Goal: Transaction & Acquisition: Purchase product/service

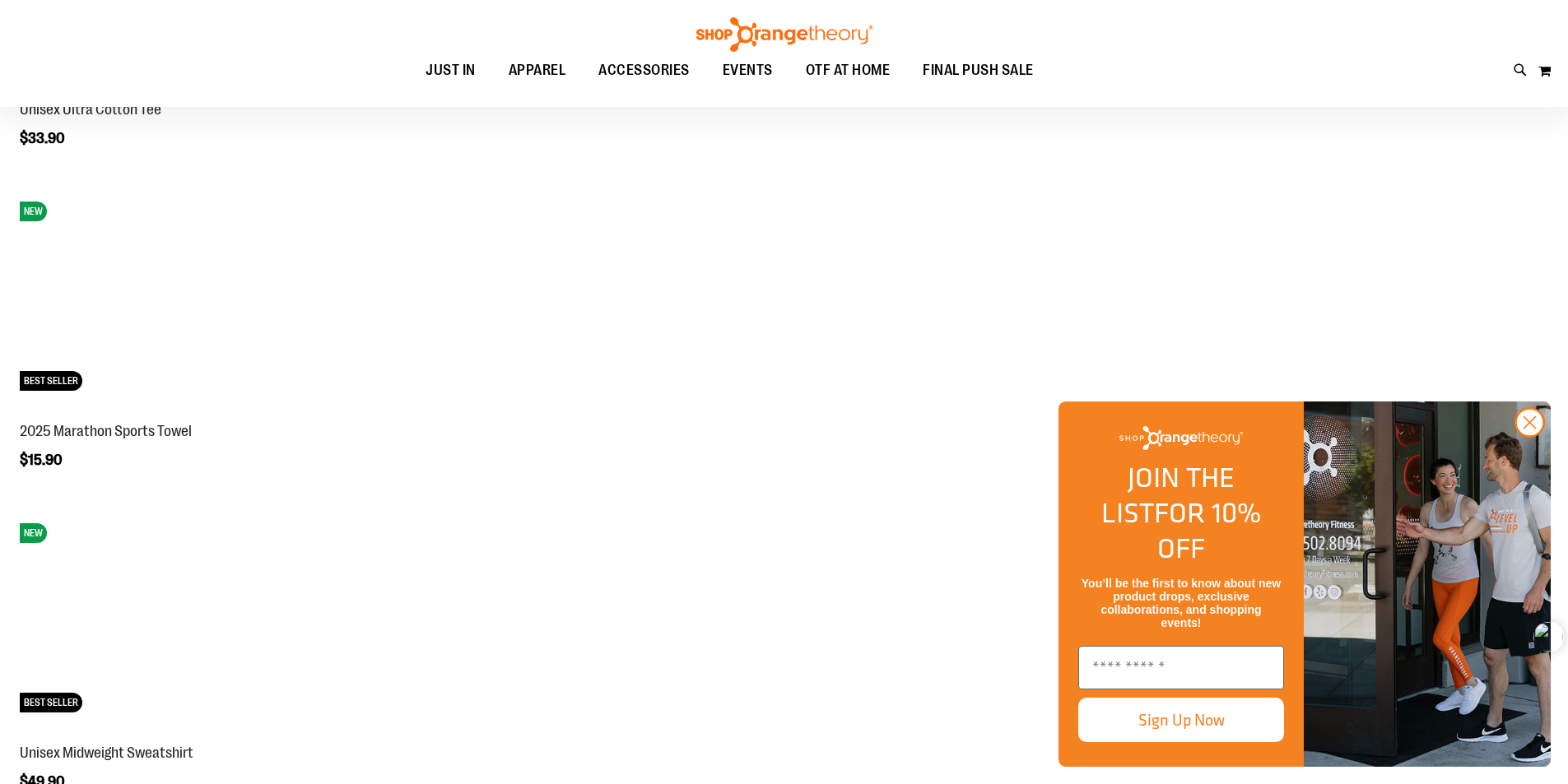
scroll to position [1726, 0]
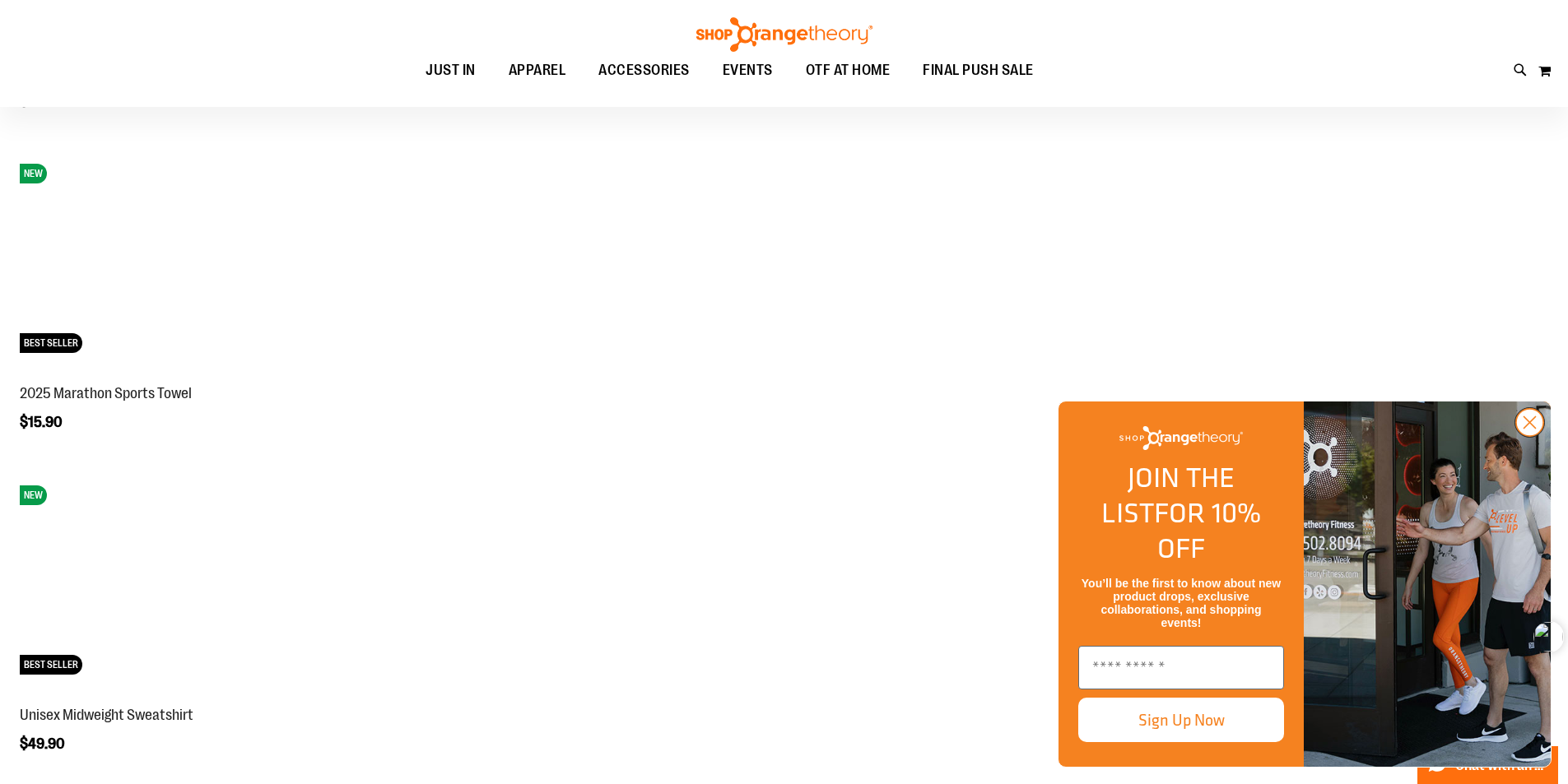
click at [1534, 428] on icon "Close dialog" at bounding box center [1530, 423] width 11 height 11
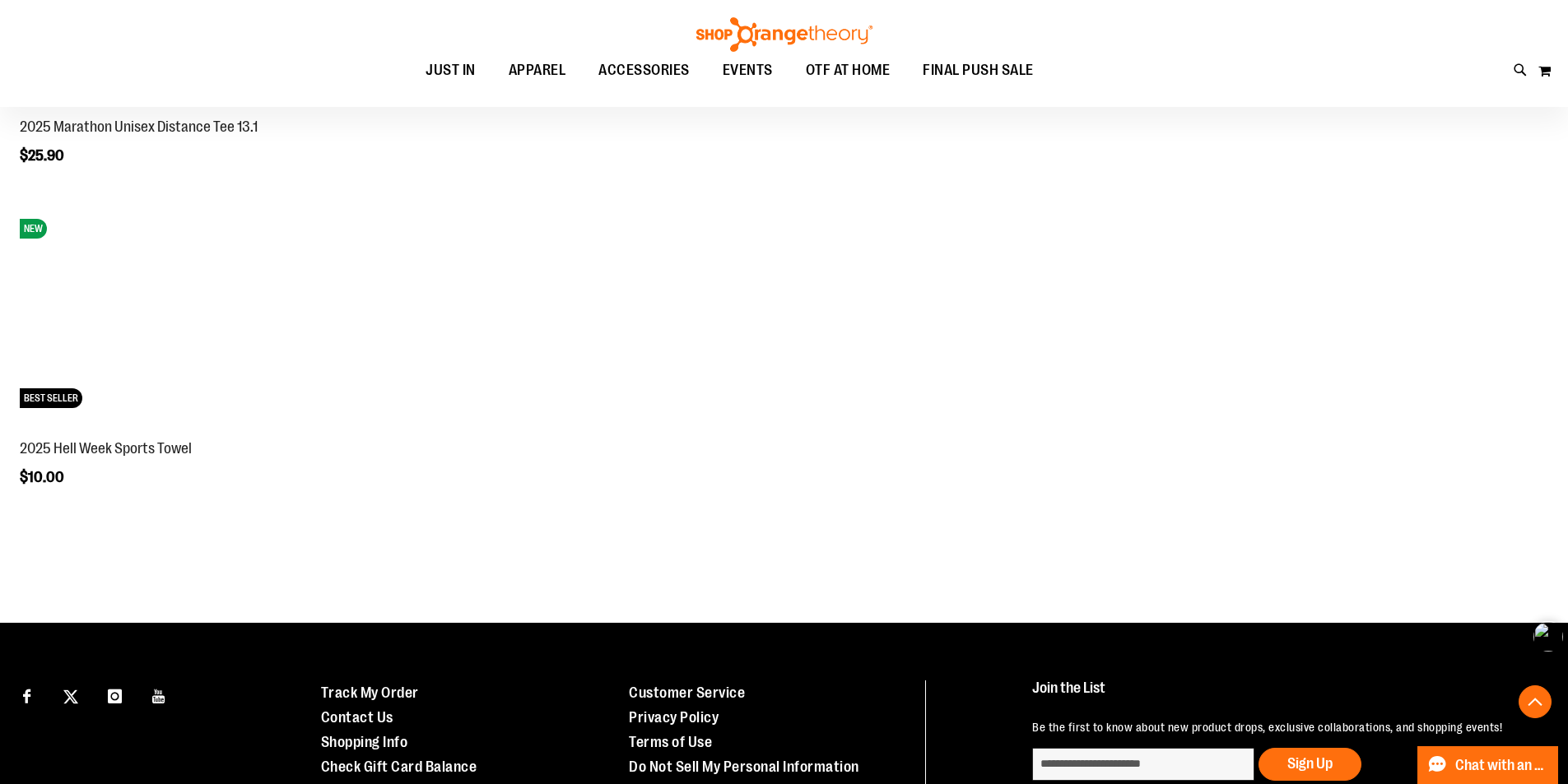
scroll to position [2961, 0]
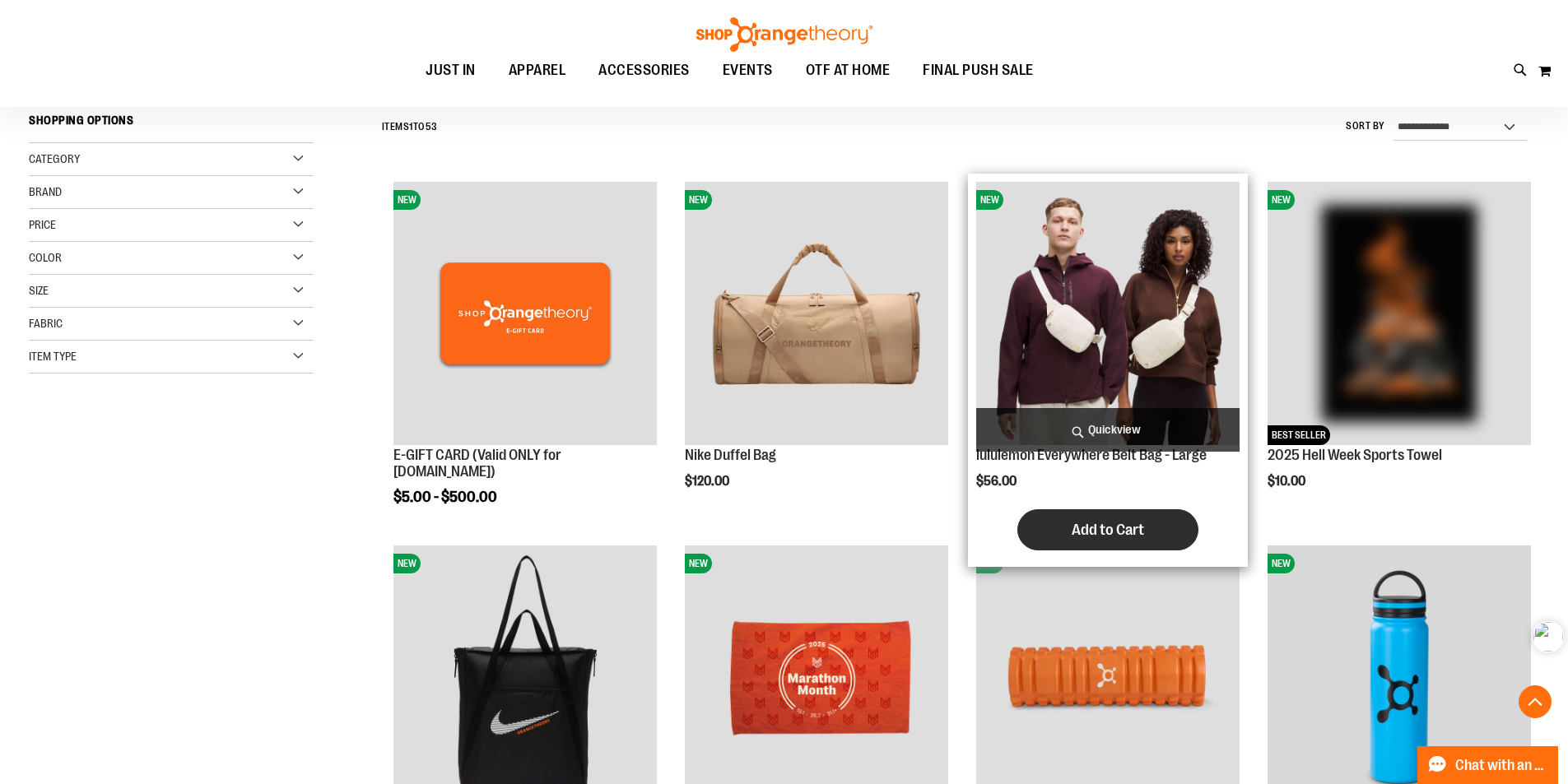
scroll to position [328, 0]
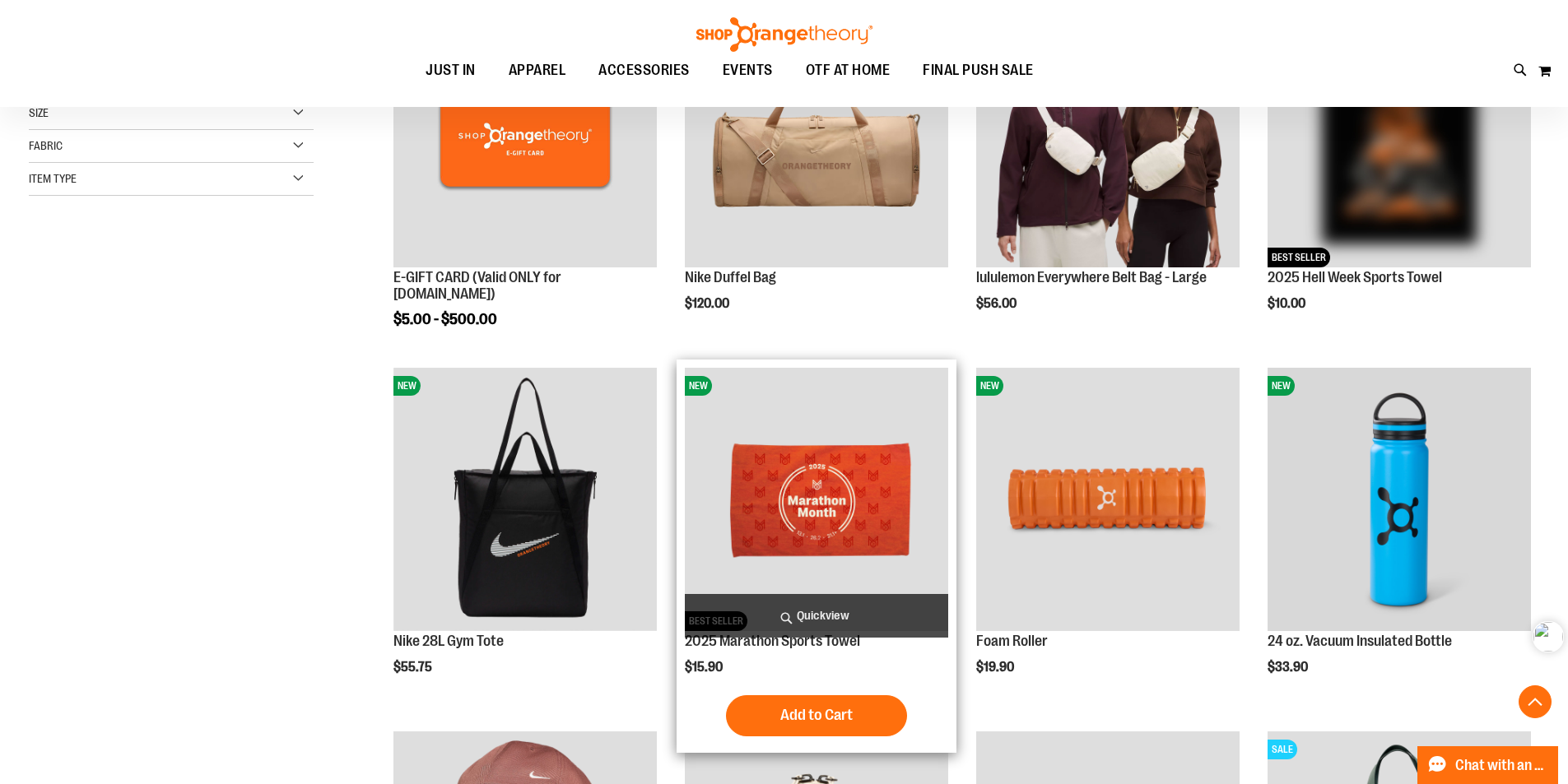
scroll to position [328, 0]
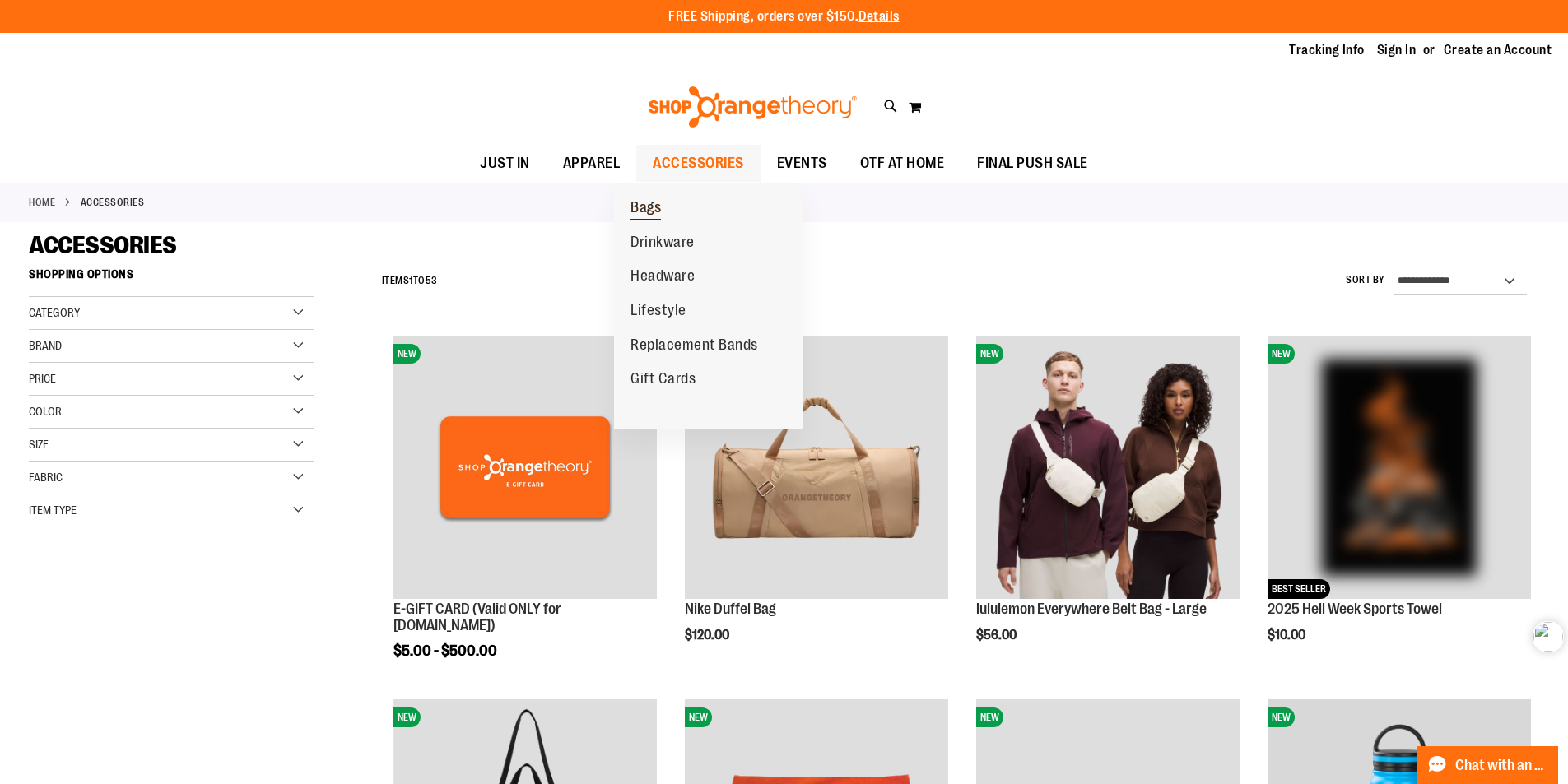
click at [644, 206] on span "Bags" at bounding box center [646, 210] width 30 height 21
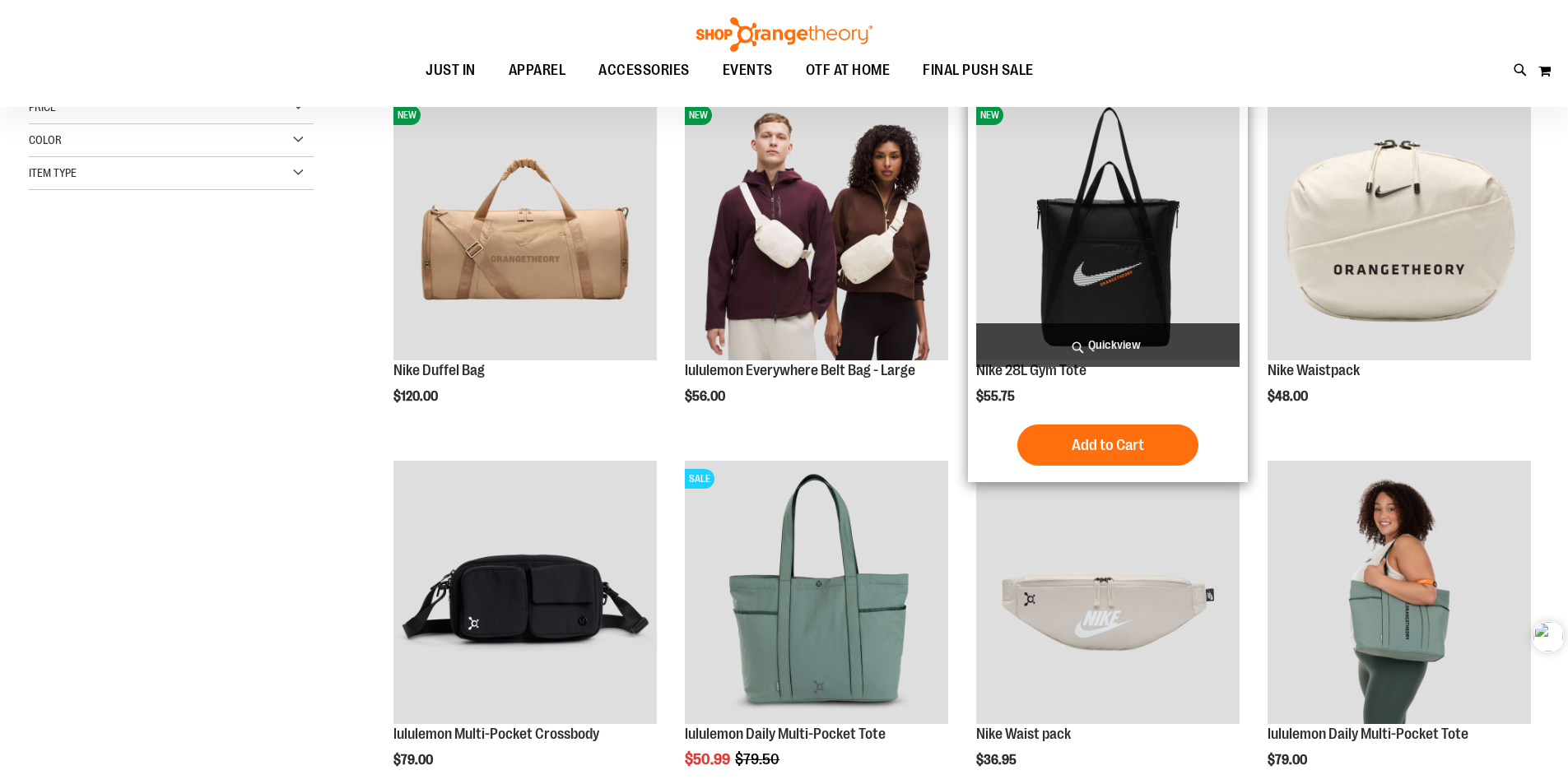
scroll to position [246, 0]
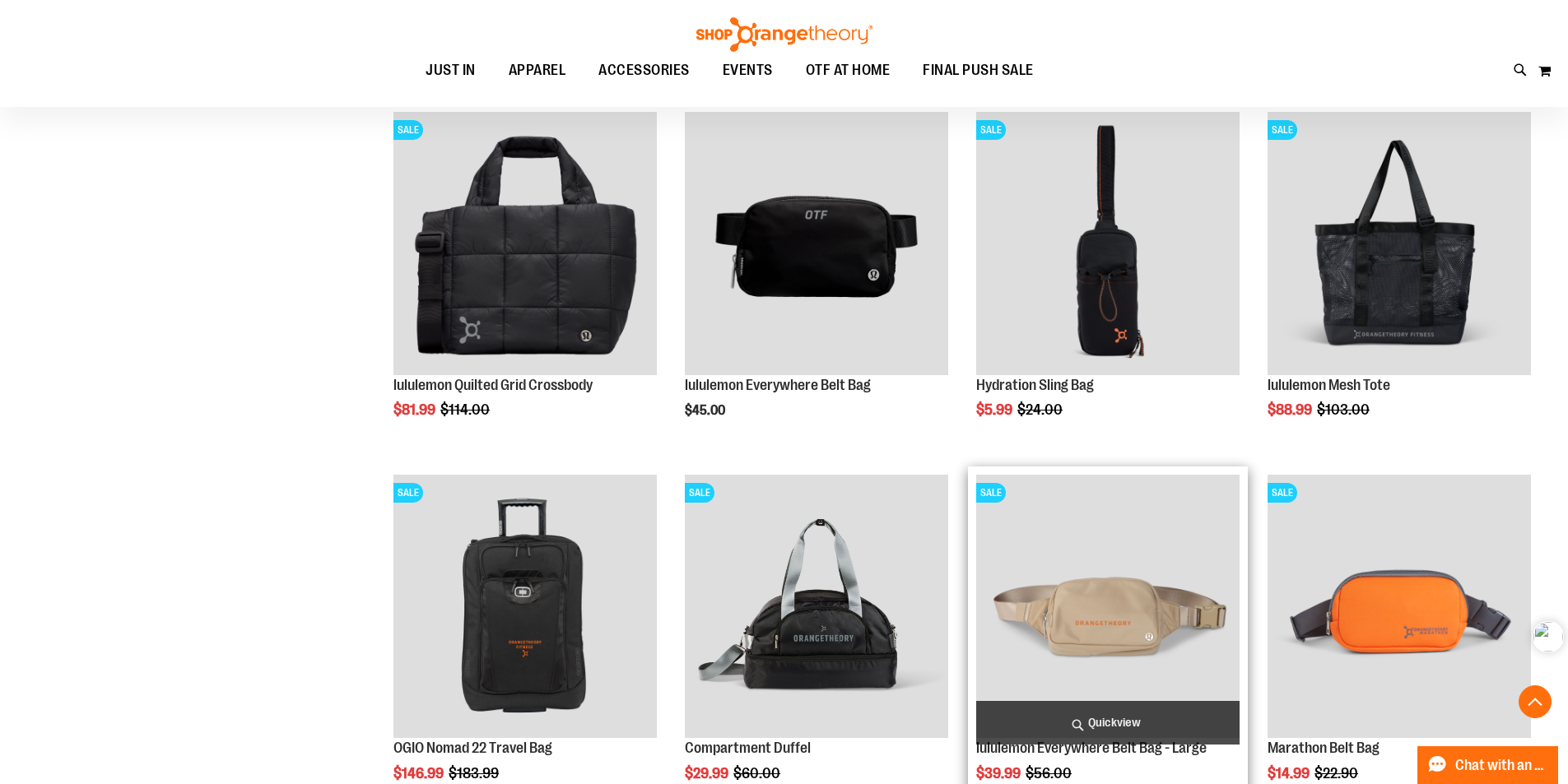
scroll to position [904, 0]
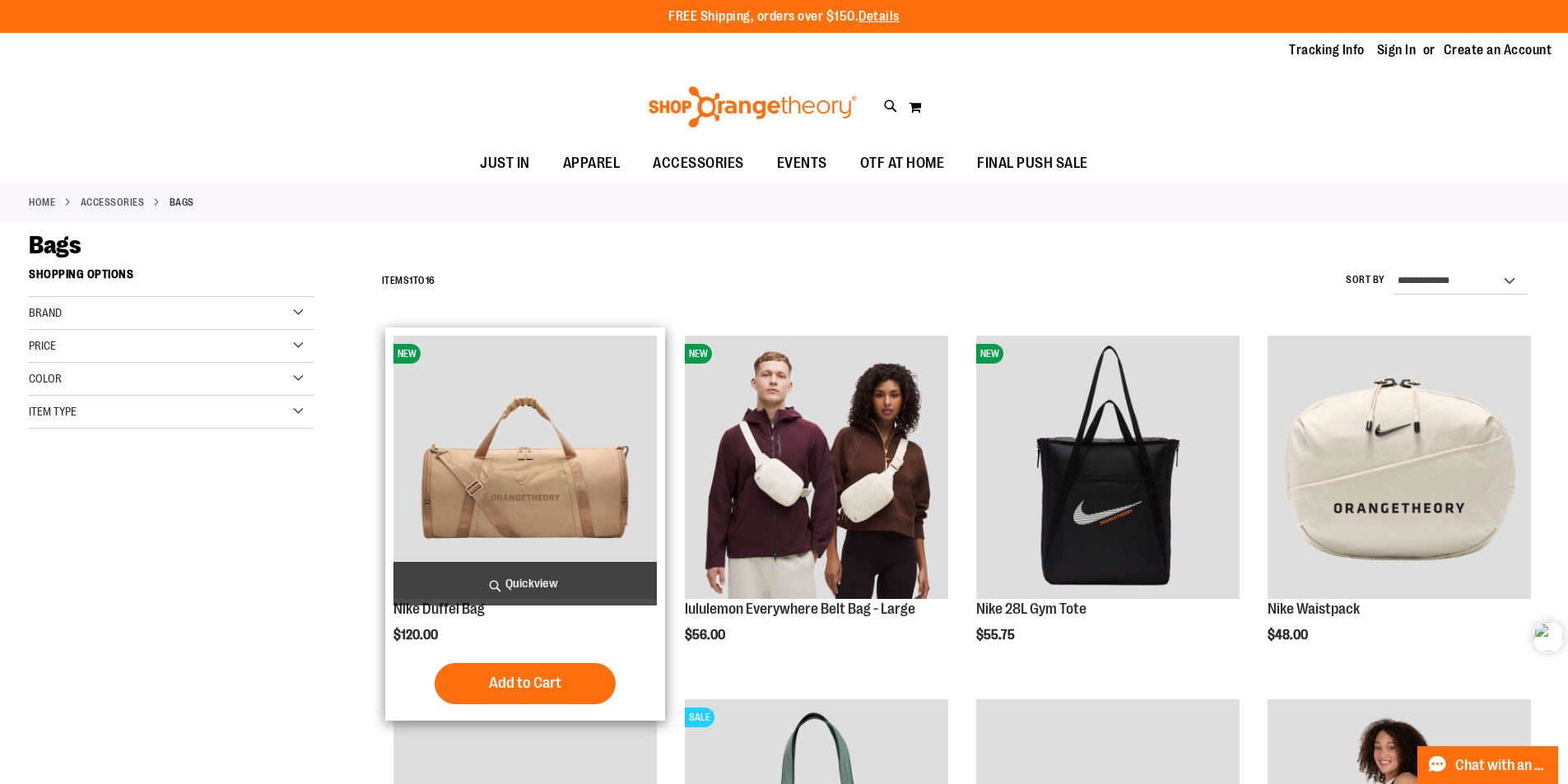
copy link "Nike Duffel Bag"
drag, startPoint x: 386, startPoint y: 609, endPoint x: 559, endPoint y: 618, distance: 173.2
click at [559, 618] on div "NEW Nike Duffel Bag $120.00 Quickview Add to Cart In stock" at bounding box center [525, 523] width 280 height 393
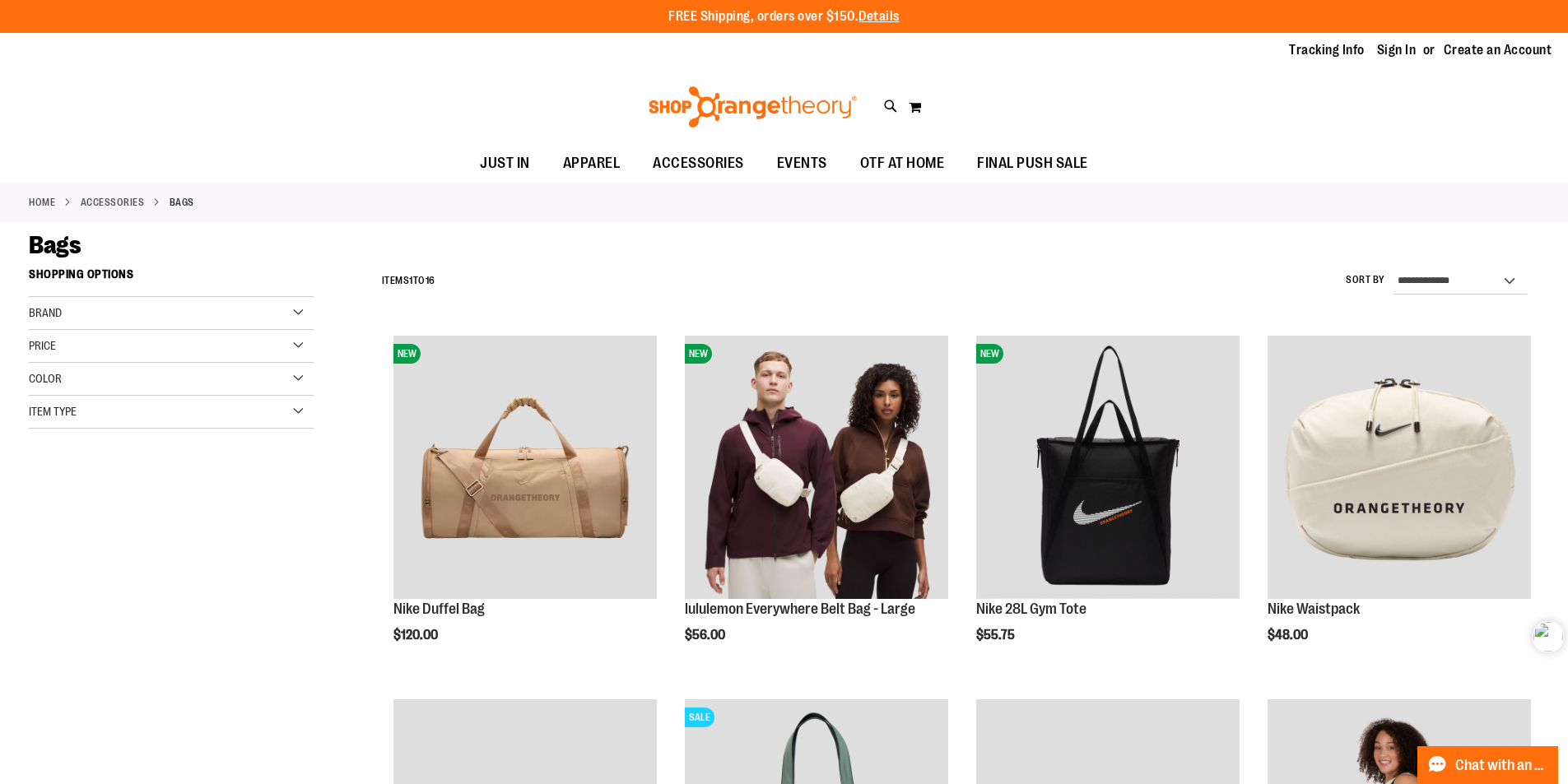
drag, startPoint x: 99, startPoint y: 555, endPoint x: 122, endPoint y: 532, distance: 32.5
click at [301, 311] on div "Brand" at bounding box center [171, 313] width 285 height 33
click at [102, 394] on link "Orangetheory" at bounding box center [161, 398] width 273 height 17
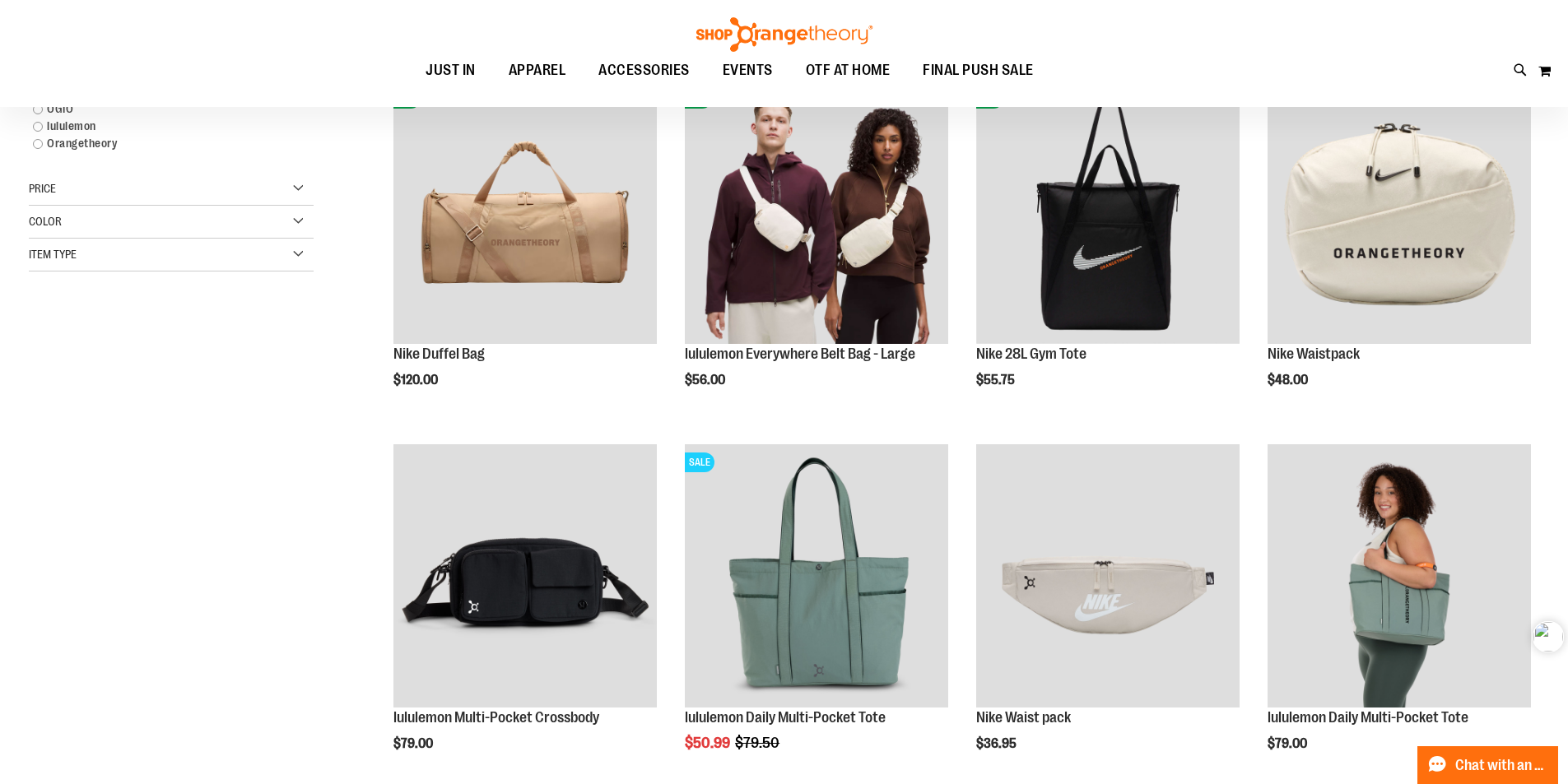
scroll to position [261, 0]
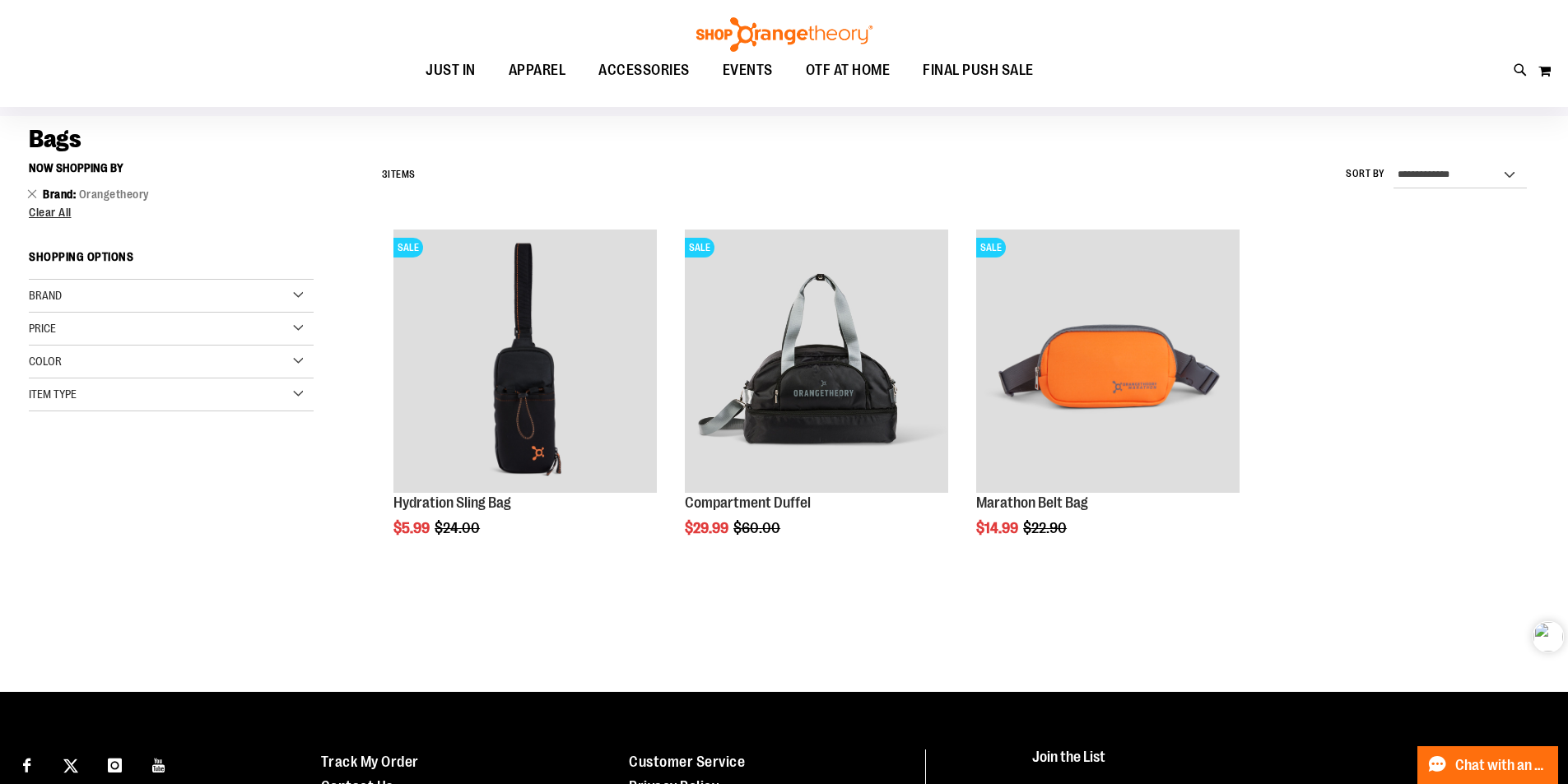
scroll to position [97, 0]
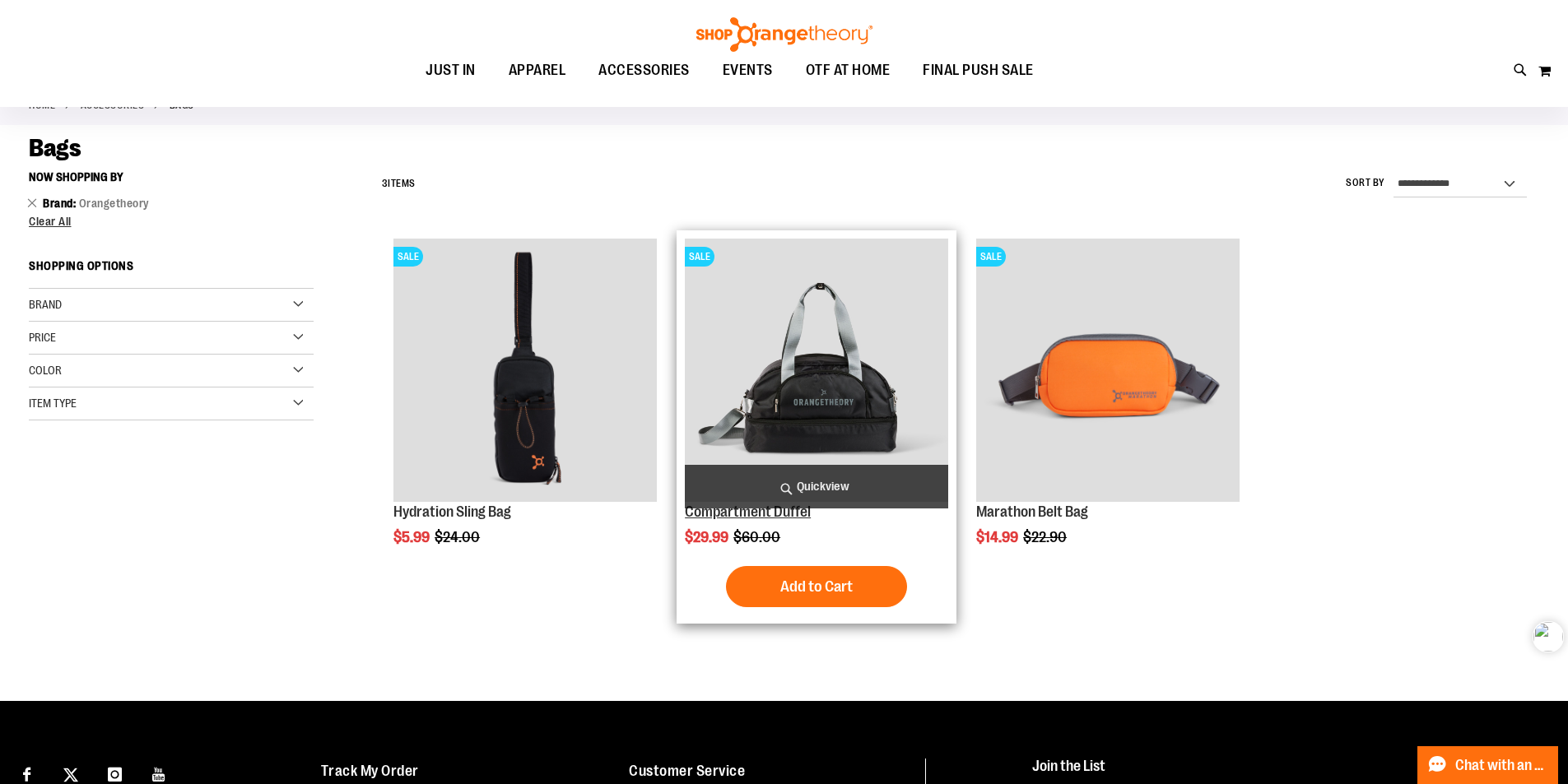
click at [811, 517] on link "Compartment Duffel" at bounding box center [747, 511] width 126 height 16
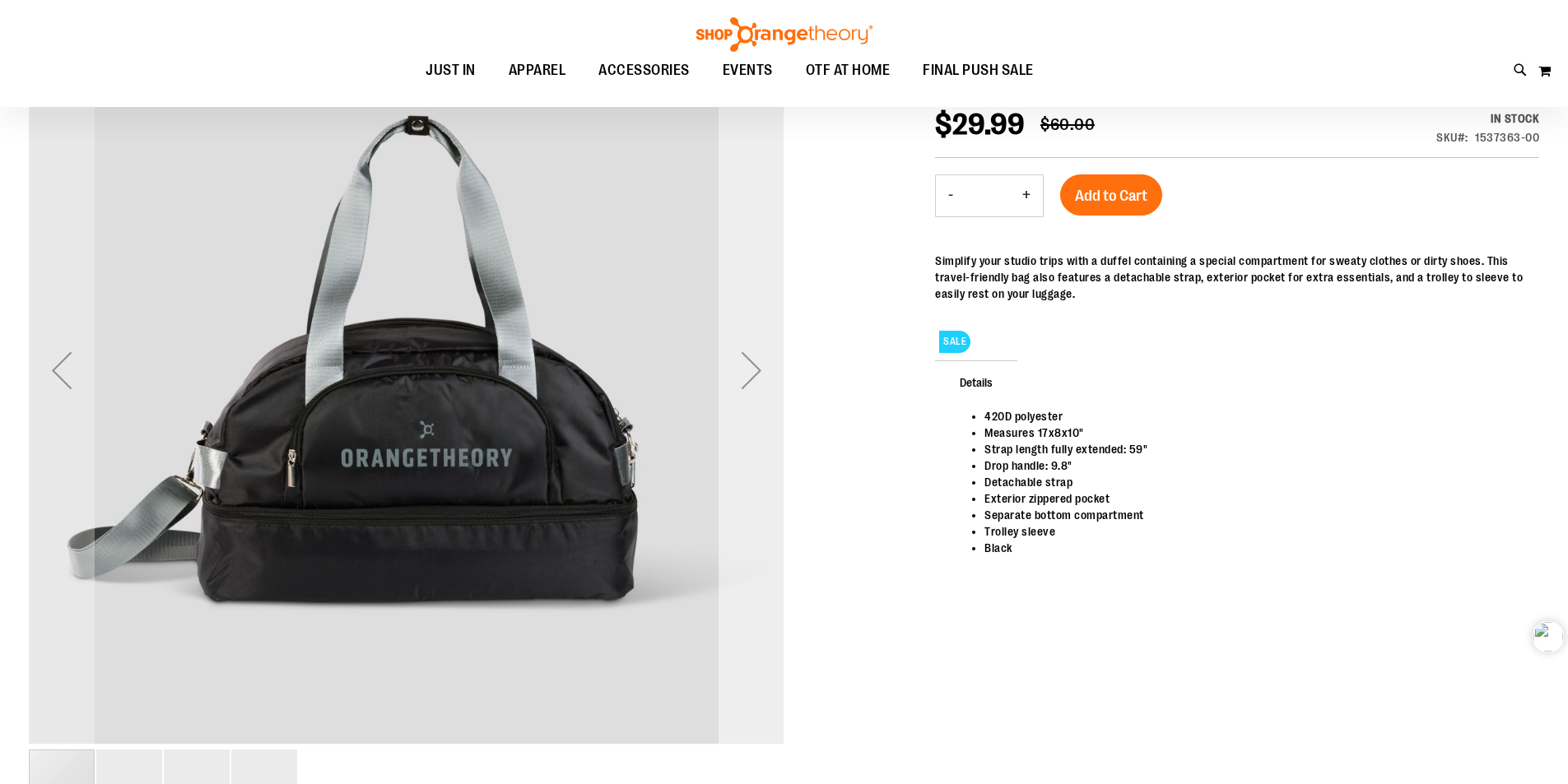
scroll to position [246, 0]
click at [755, 400] on div "Next" at bounding box center [751, 370] width 65 height 65
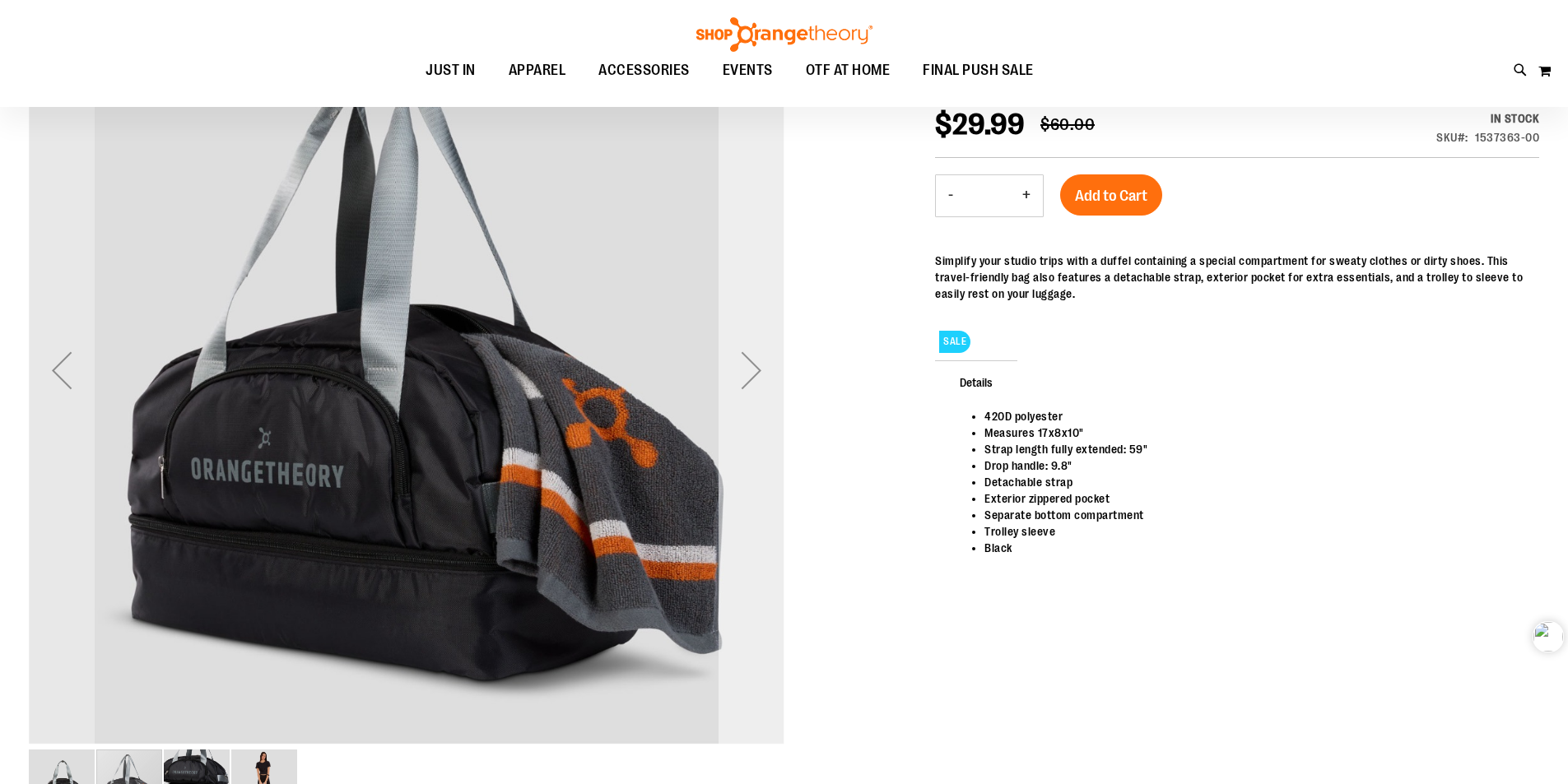
click at [756, 393] on div "Next" at bounding box center [751, 370] width 65 height 65
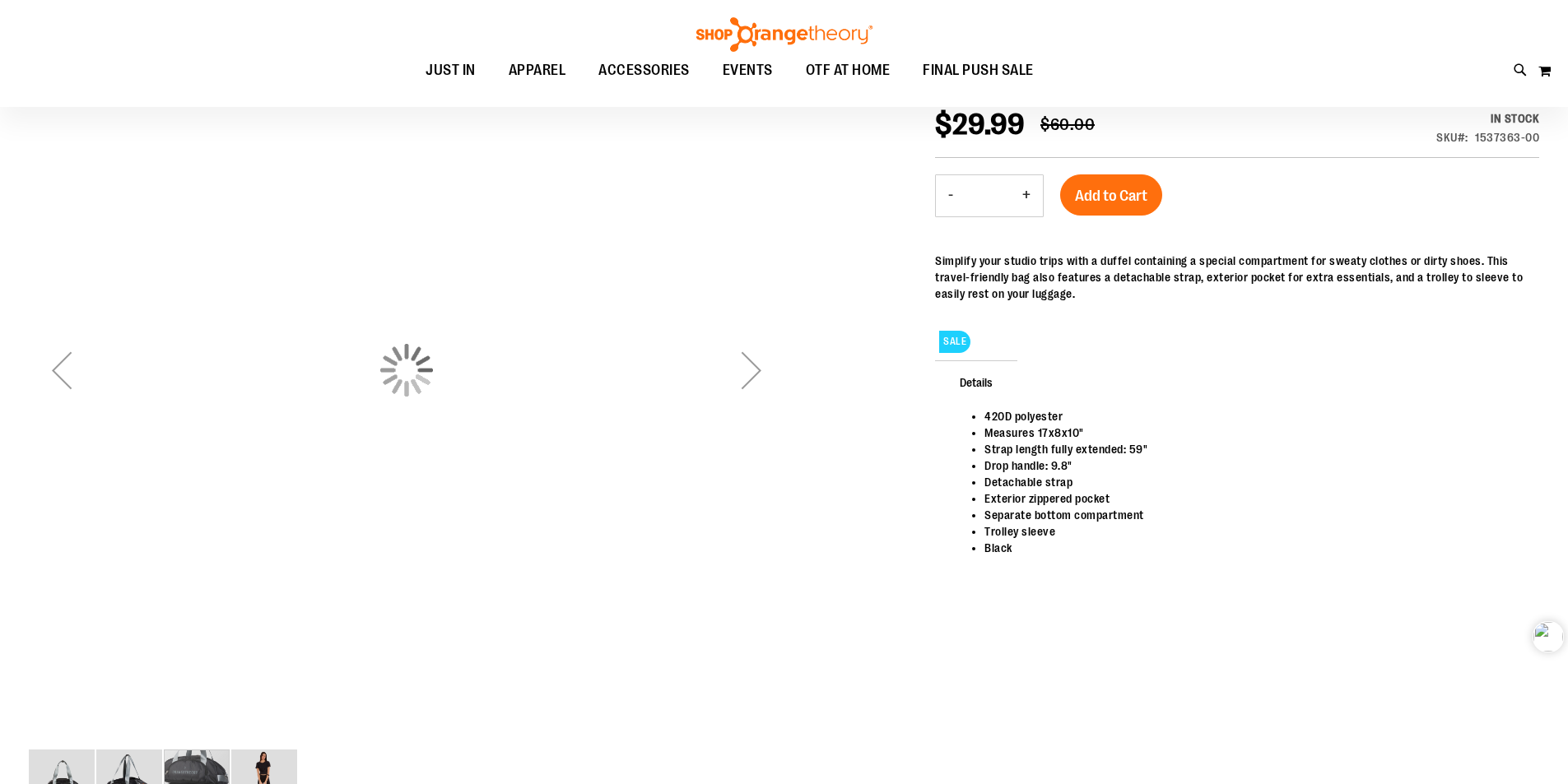
scroll to position [246, 0]
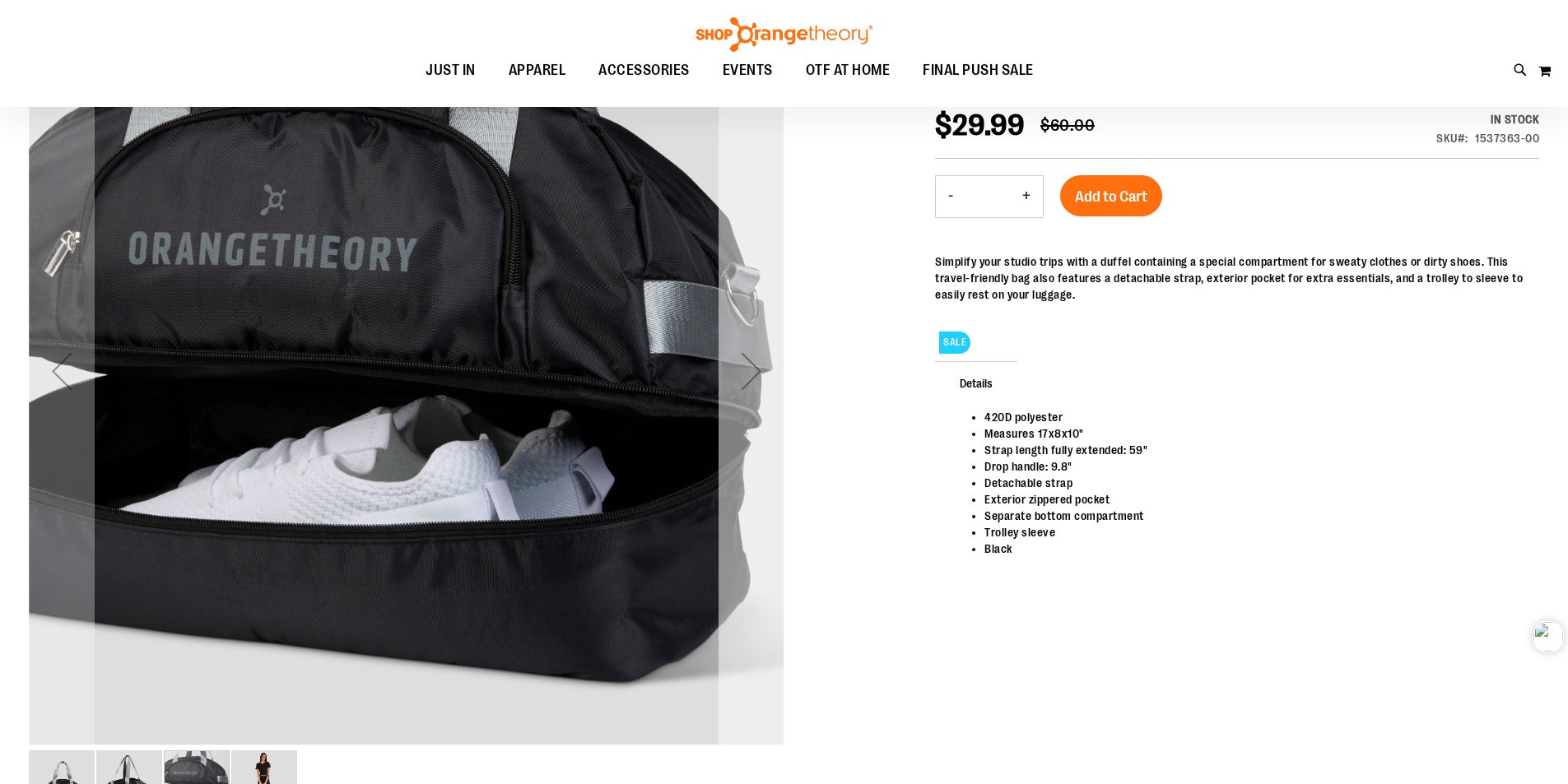
click at [756, 383] on div "Next" at bounding box center [751, 371] width 65 height 65
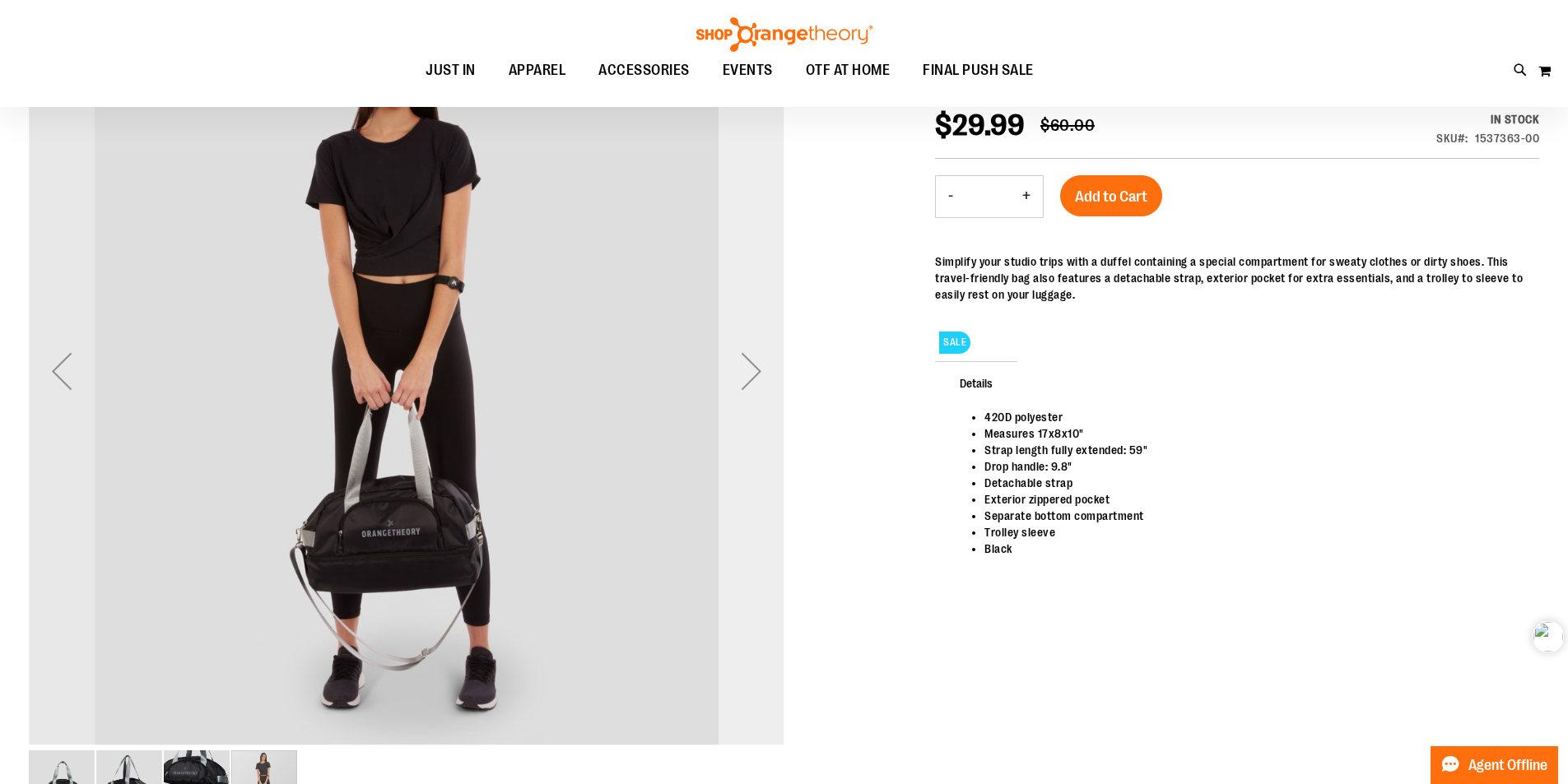
click at [756, 383] on div "Next" at bounding box center [751, 371] width 65 height 65
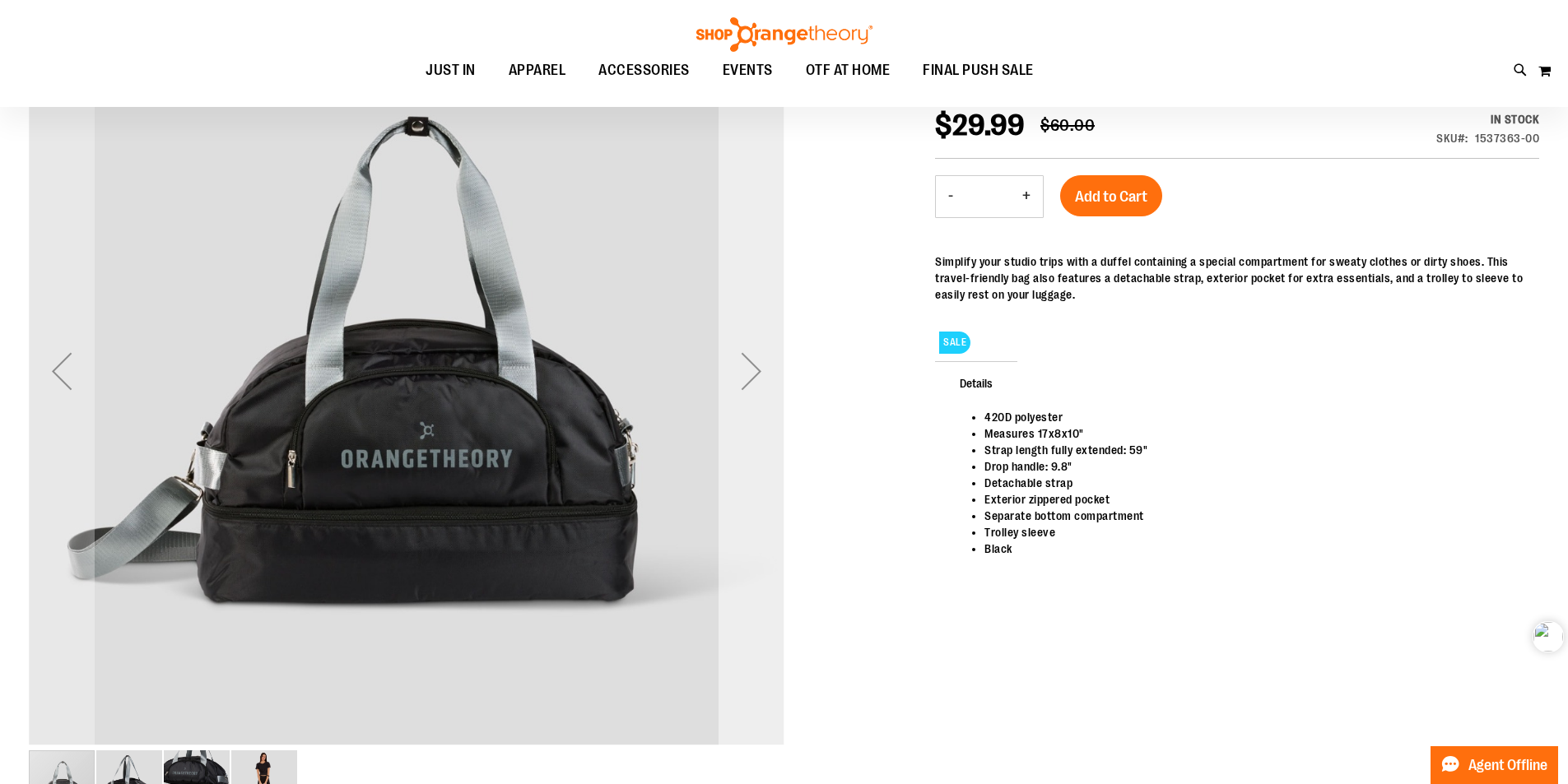
click at [756, 383] on div "Next" at bounding box center [751, 371] width 65 height 65
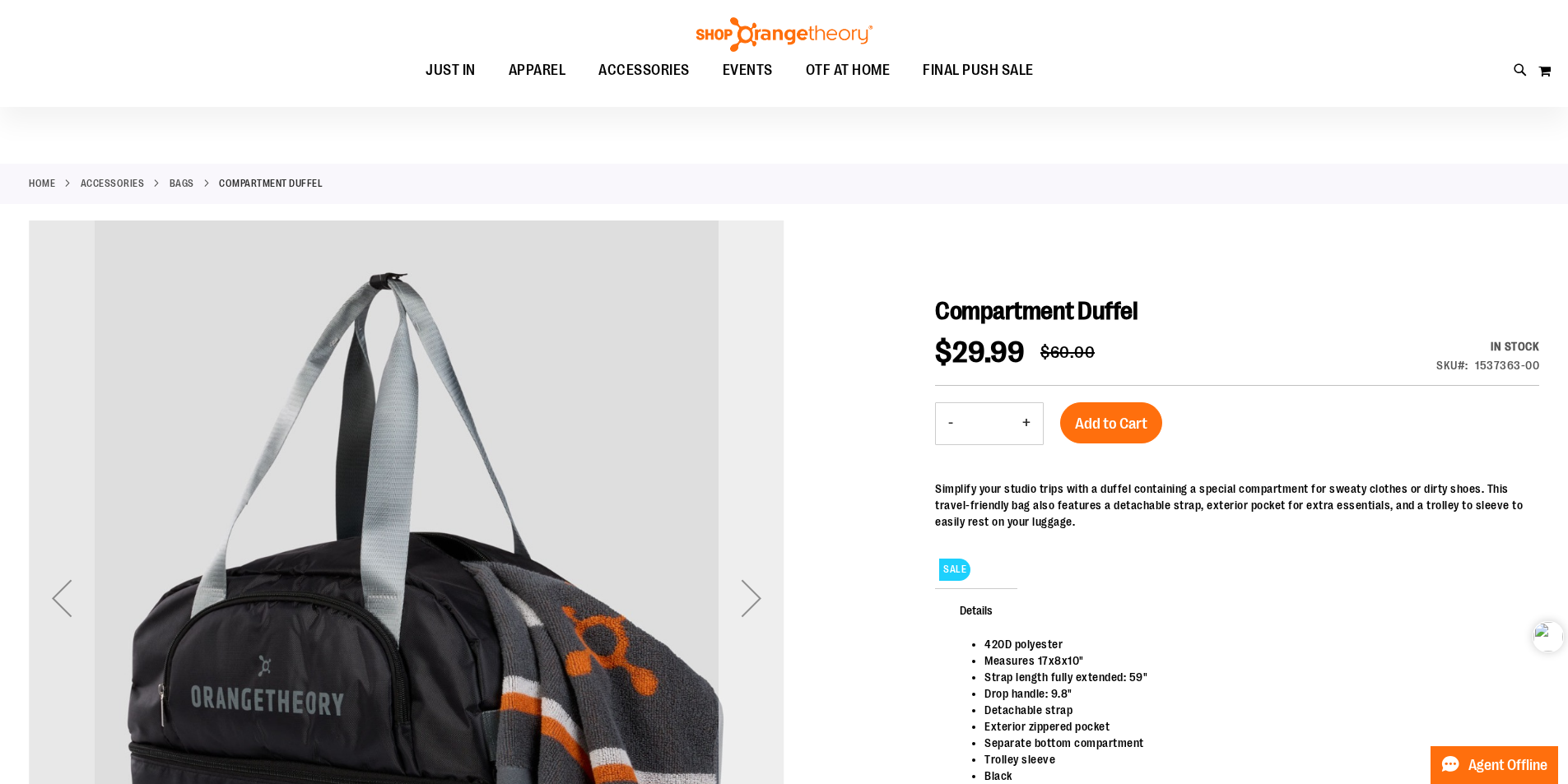
scroll to position [0, 0]
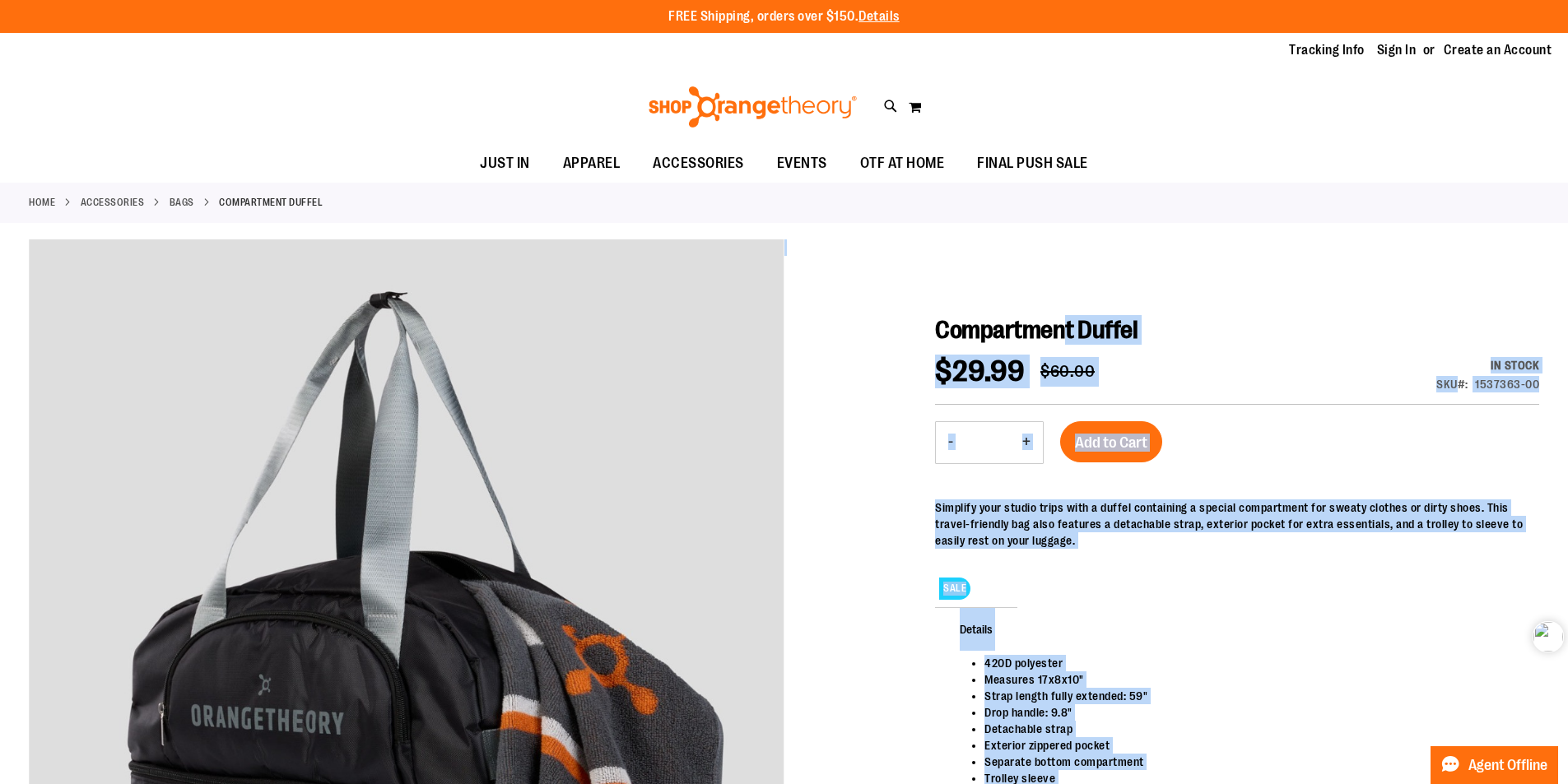
drag, startPoint x: 925, startPoint y: 326, endPoint x: 1097, endPoint y: 329, distance: 172.0
drag, startPoint x: 1283, startPoint y: 239, endPoint x: 1268, endPoint y: 243, distance: 15.5
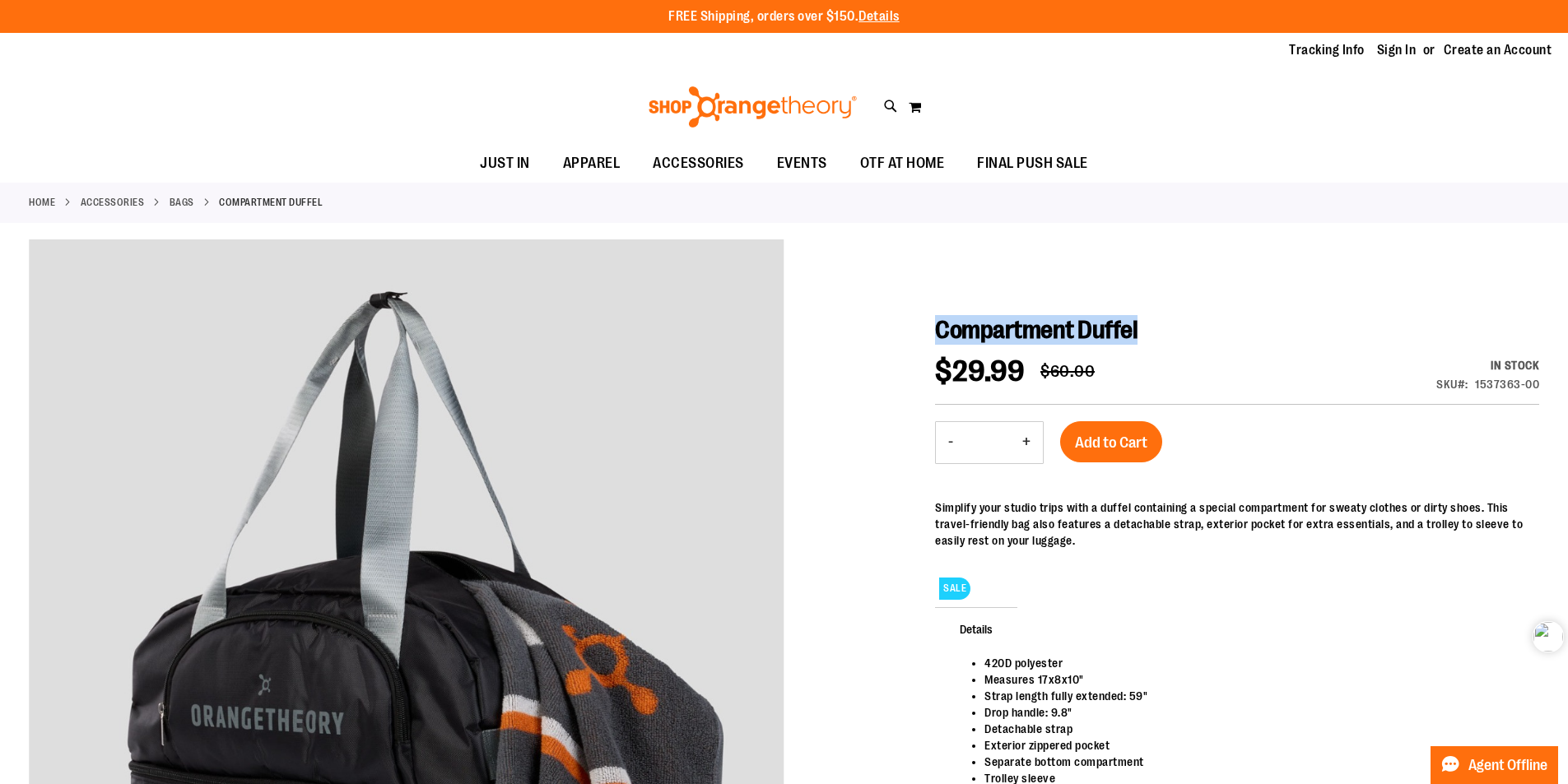
copy span "Compartment Duffel"
drag, startPoint x: 1201, startPoint y: 332, endPoint x: 941, endPoint y: 339, distance: 260.1
click at [941, 339] on h1 "Compartment Duffel" at bounding box center [1237, 329] width 604 height 29
click at [66, 97] on div "Toggle Nav Search Popular Suggestions Advanced Search" at bounding box center [784, 107] width 1568 height 76
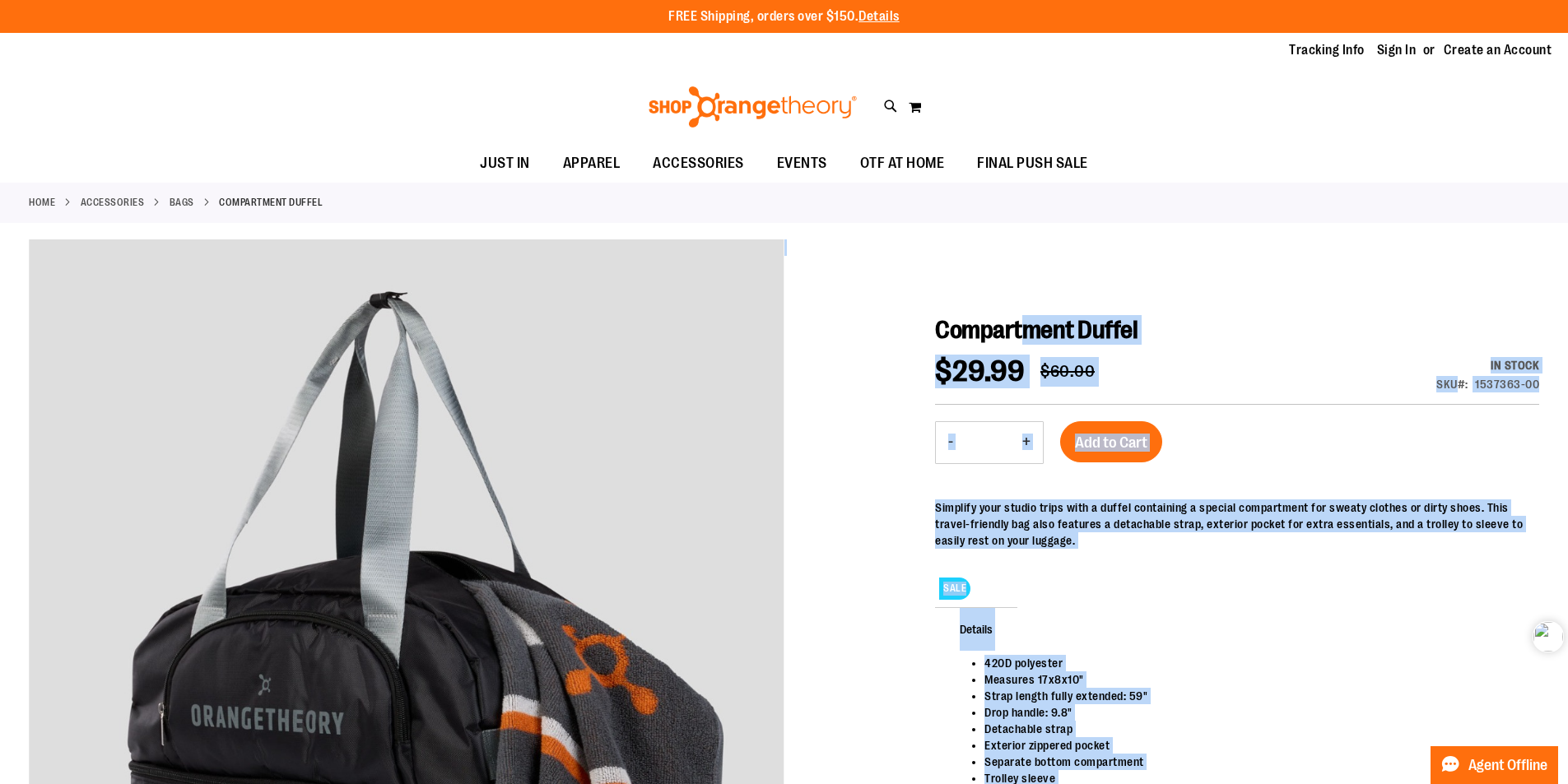
drag, startPoint x: 950, startPoint y: 321, endPoint x: 1046, endPoint y: 338, distance: 97.5
click at [1050, 277] on div at bounding box center [784, 662] width 1510 height 845
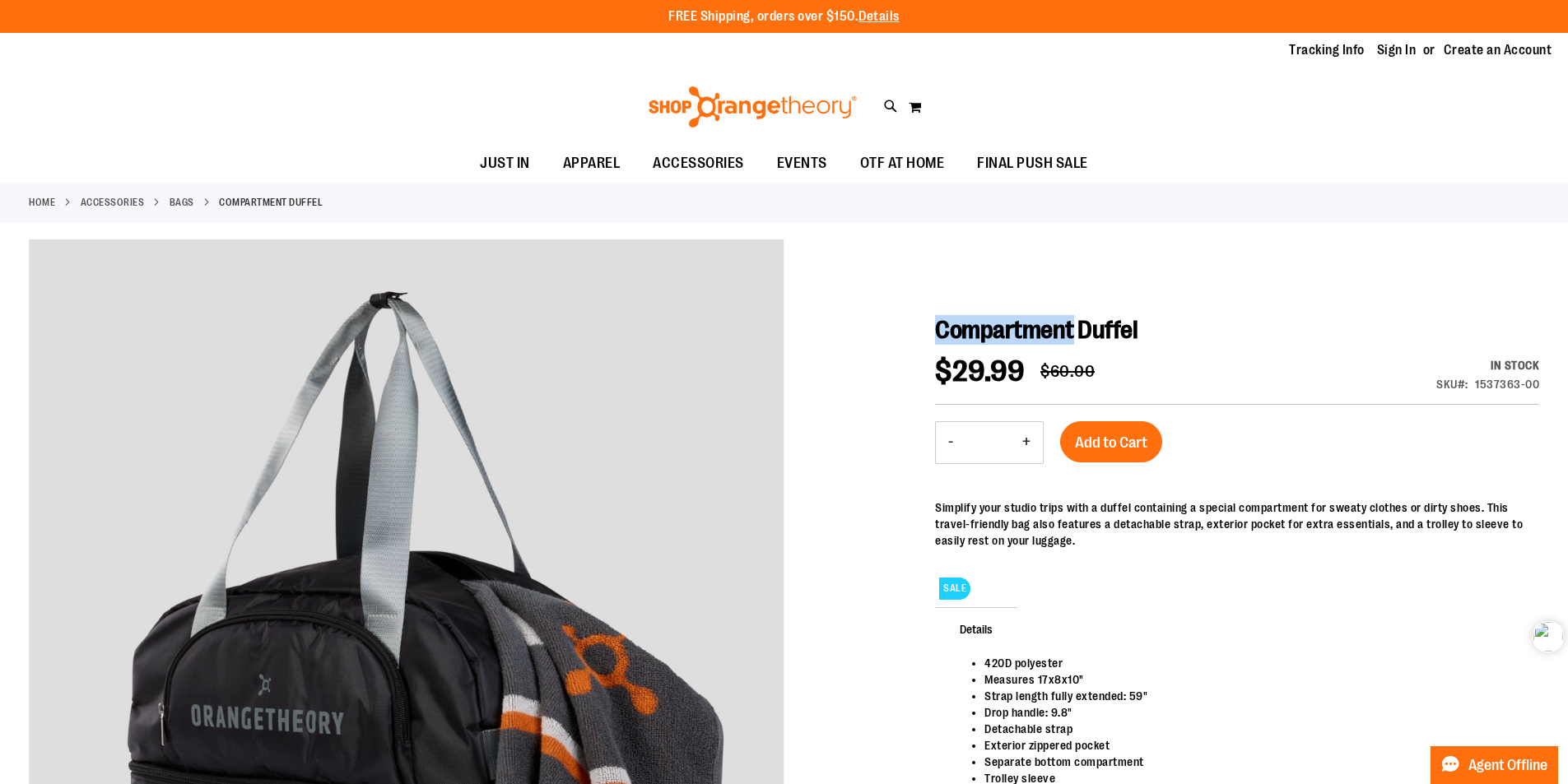
drag, startPoint x: 935, startPoint y: 329, endPoint x: 1104, endPoint y: 329, distance: 169.0
click at [1104, 329] on span "Compartment Duffel" at bounding box center [1036, 330] width 202 height 28
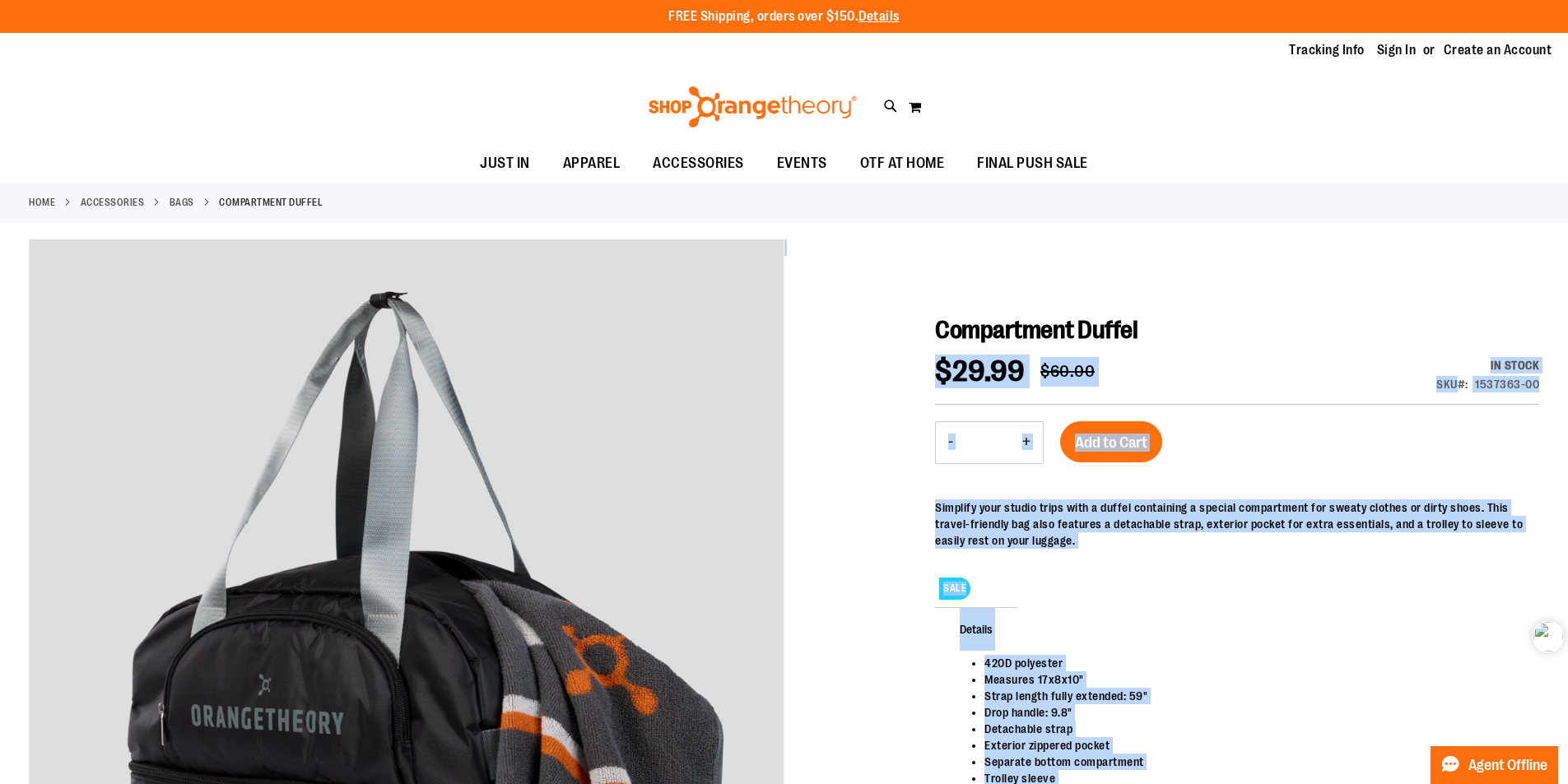
drag, startPoint x: 1203, startPoint y: 333, endPoint x: 924, endPoint y: 326, distance: 279.1
copy div "Special Price $29.99 Regular Price $60.00 In stock SKU 1537363-00 - Qty + Add t…"
click at [1116, 283] on div at bounding box center [784, 662] width 1510 height 845
